Goal: Navigation & Orientation: Go to known website

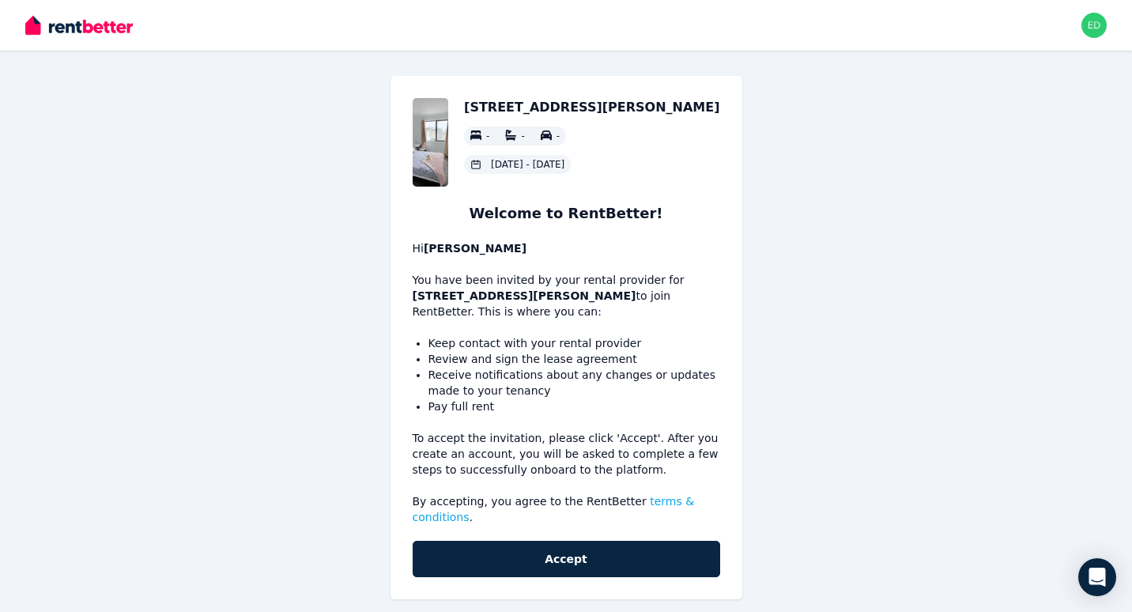
click at [802, 290] on div "Room 6, [STREET_ADDRESS][PERSON_NAME] East - - - [DATE] - [DATE] Welcome to Ren…" at bounding box center [566, 337] width 708 height 523
